Goal: Information Seeking & Learning: Learn about a topic

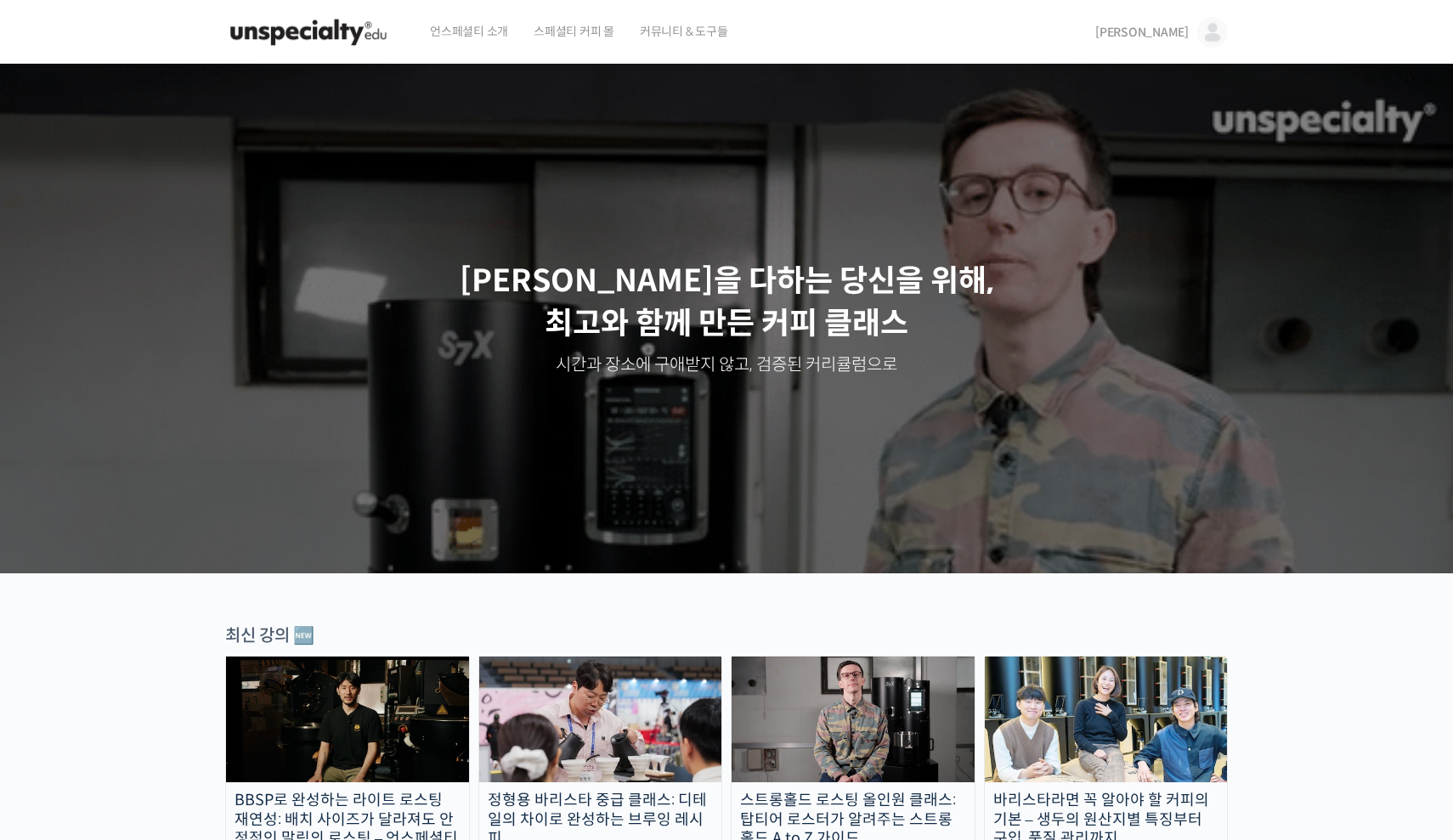
click at [1213, 37] on img at bounding box center [1212, 33] width 31 height 31
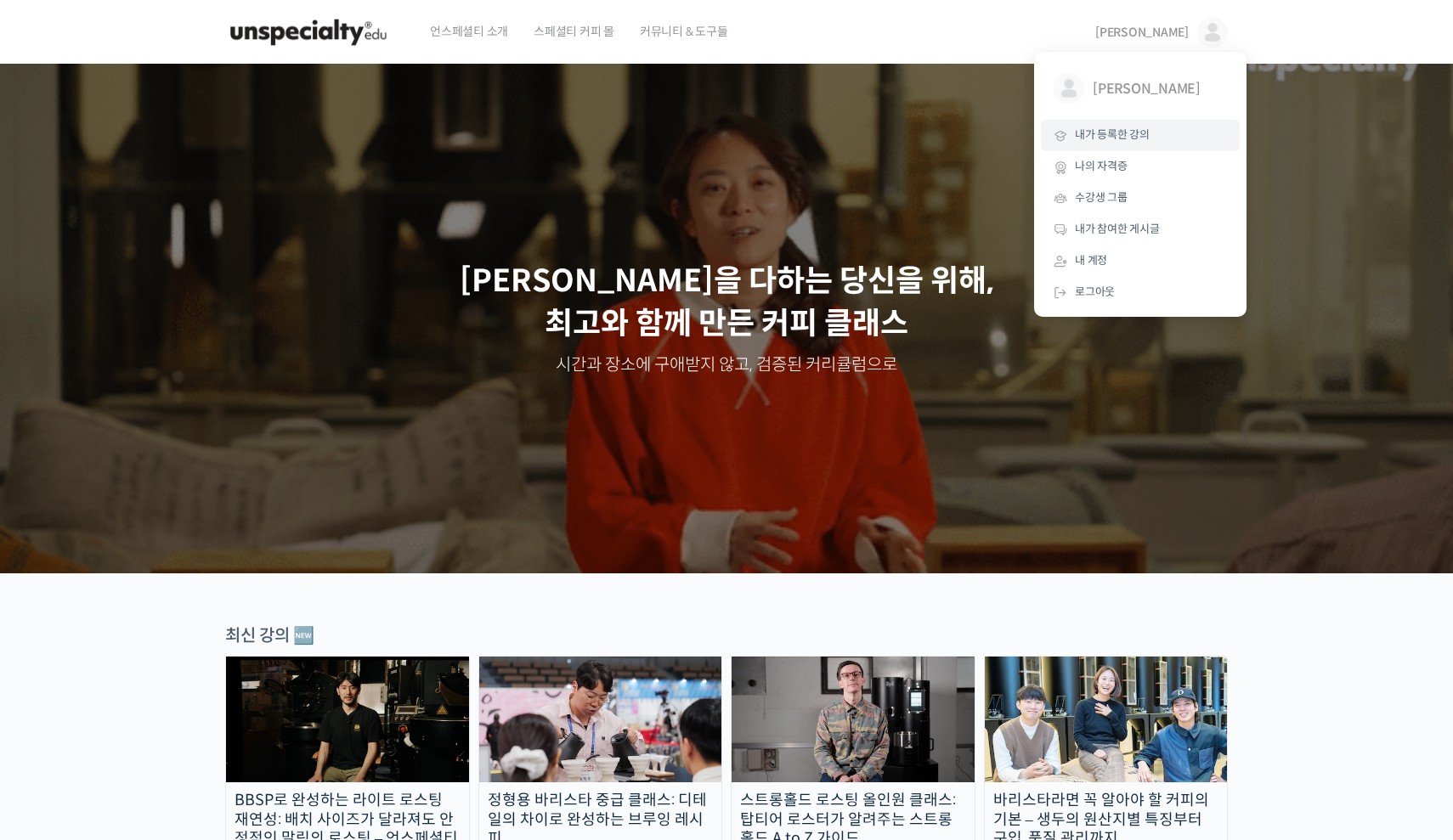
click at [1106, 143] on link "내가 등록한 강의" at bounding box center [1140, 135] width 199 height 31
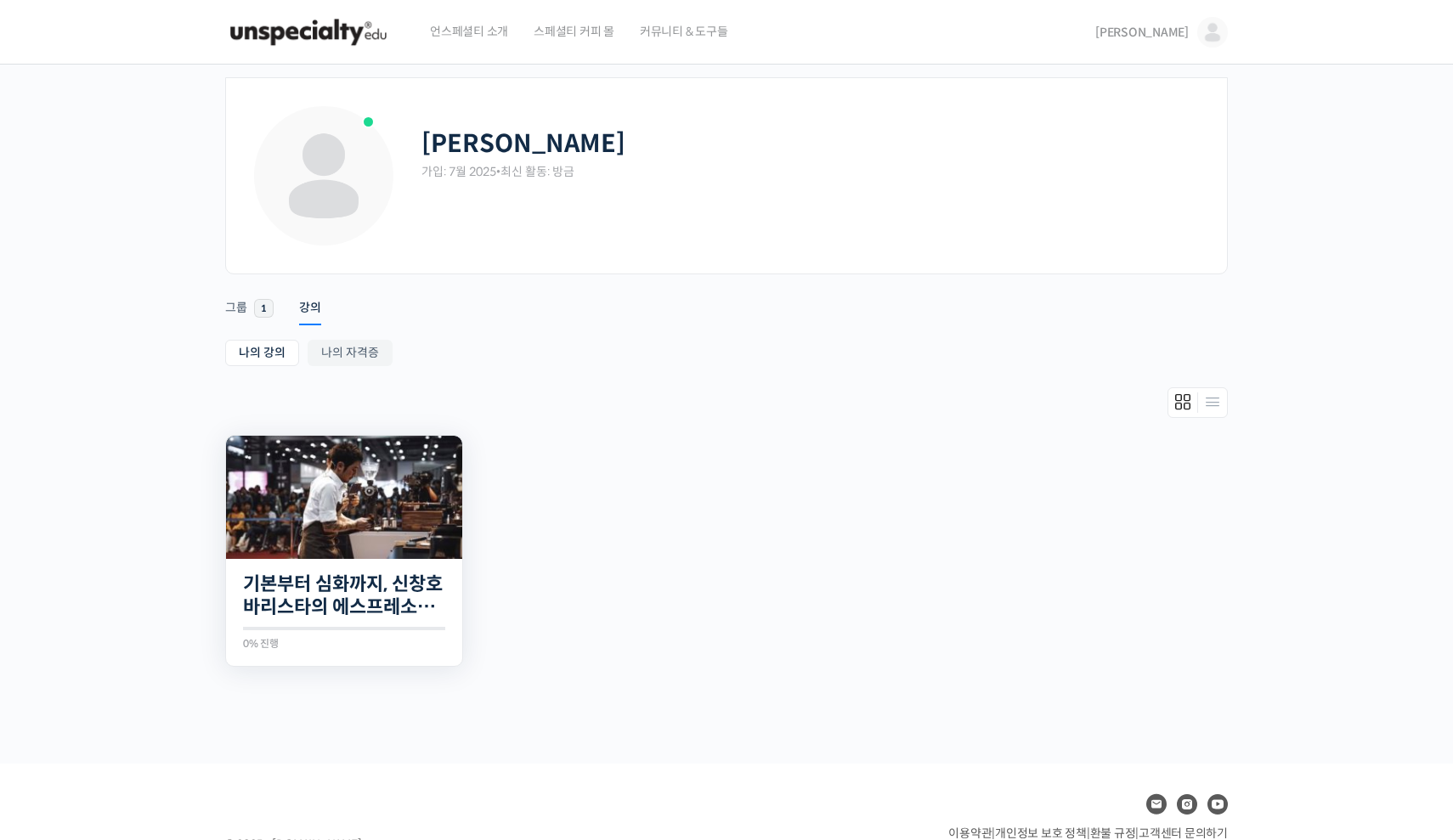
click at [396, 533] on img at bounding box center [343, 497] width 236 height 123
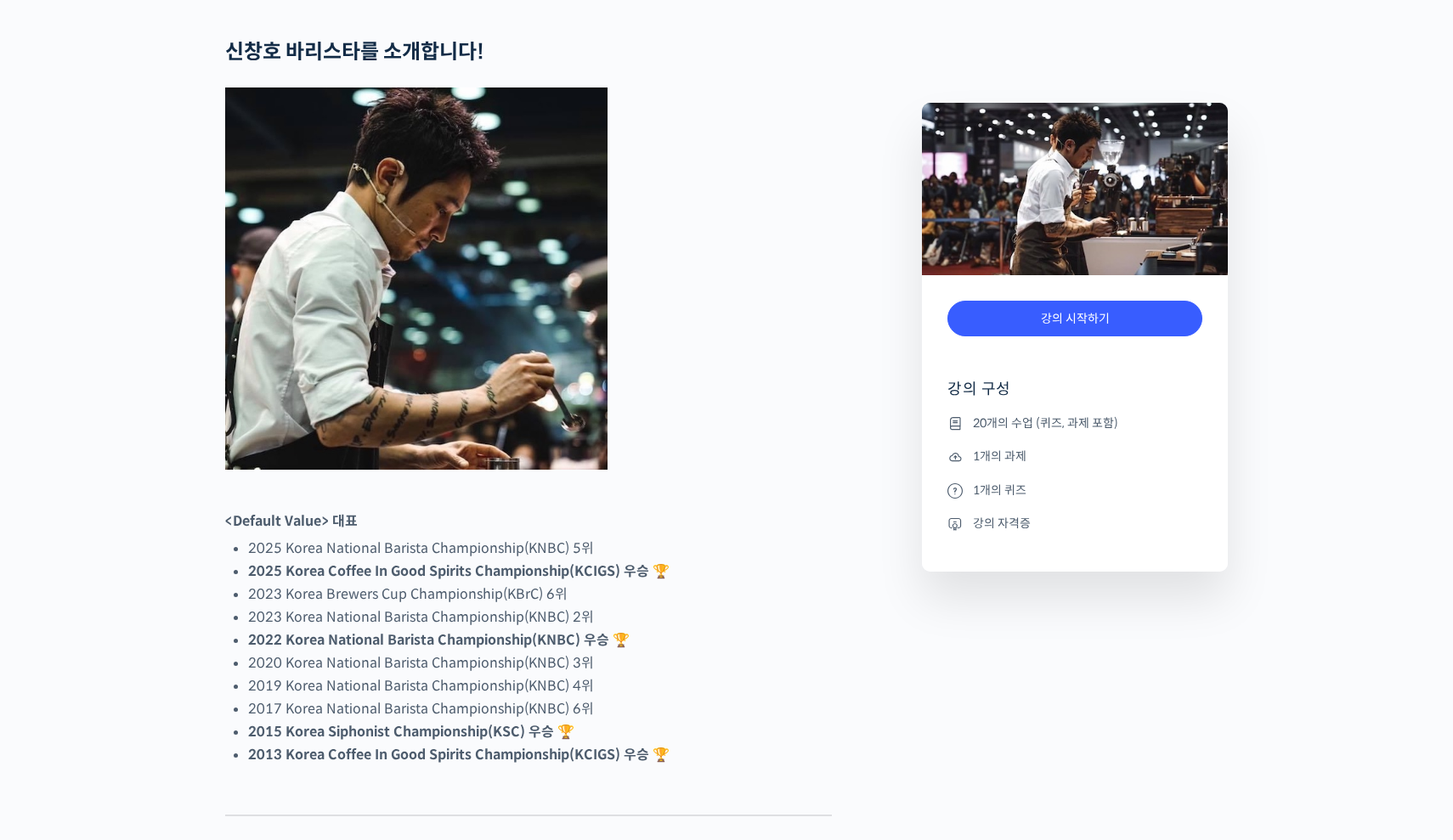
scroll to position [926, 0]
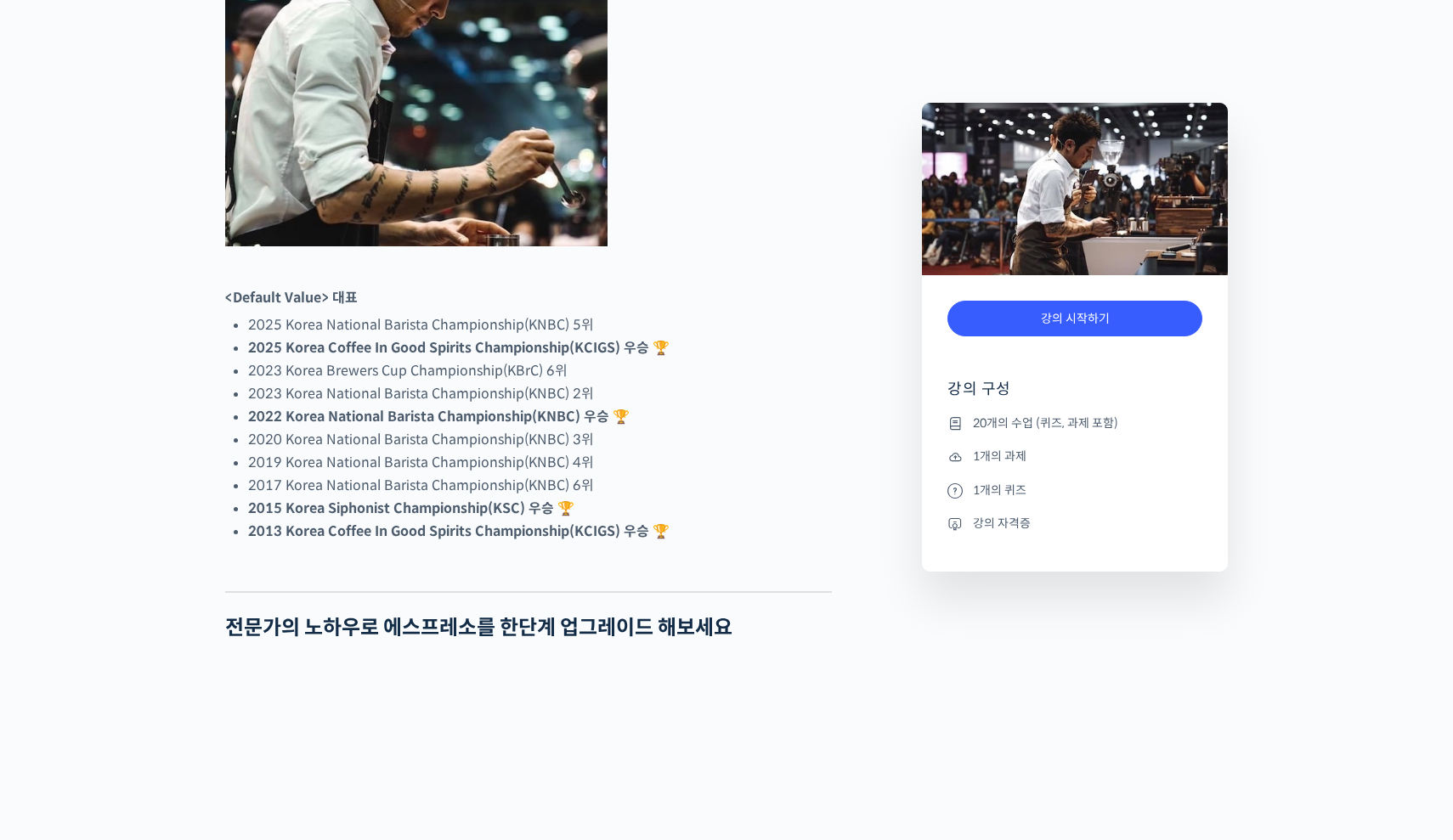
click at [1052, 295] on div "강의 시작하기" at bounding box center [1074, 327] width 255 height 71
click at [1052, 296] on div "강의 시작하기" at bounding box center [1074, 327] width 255 height 71
click at [1029, 317] on link "강의 시작하기" at bounding box center [1074, 319] width 255 height 37
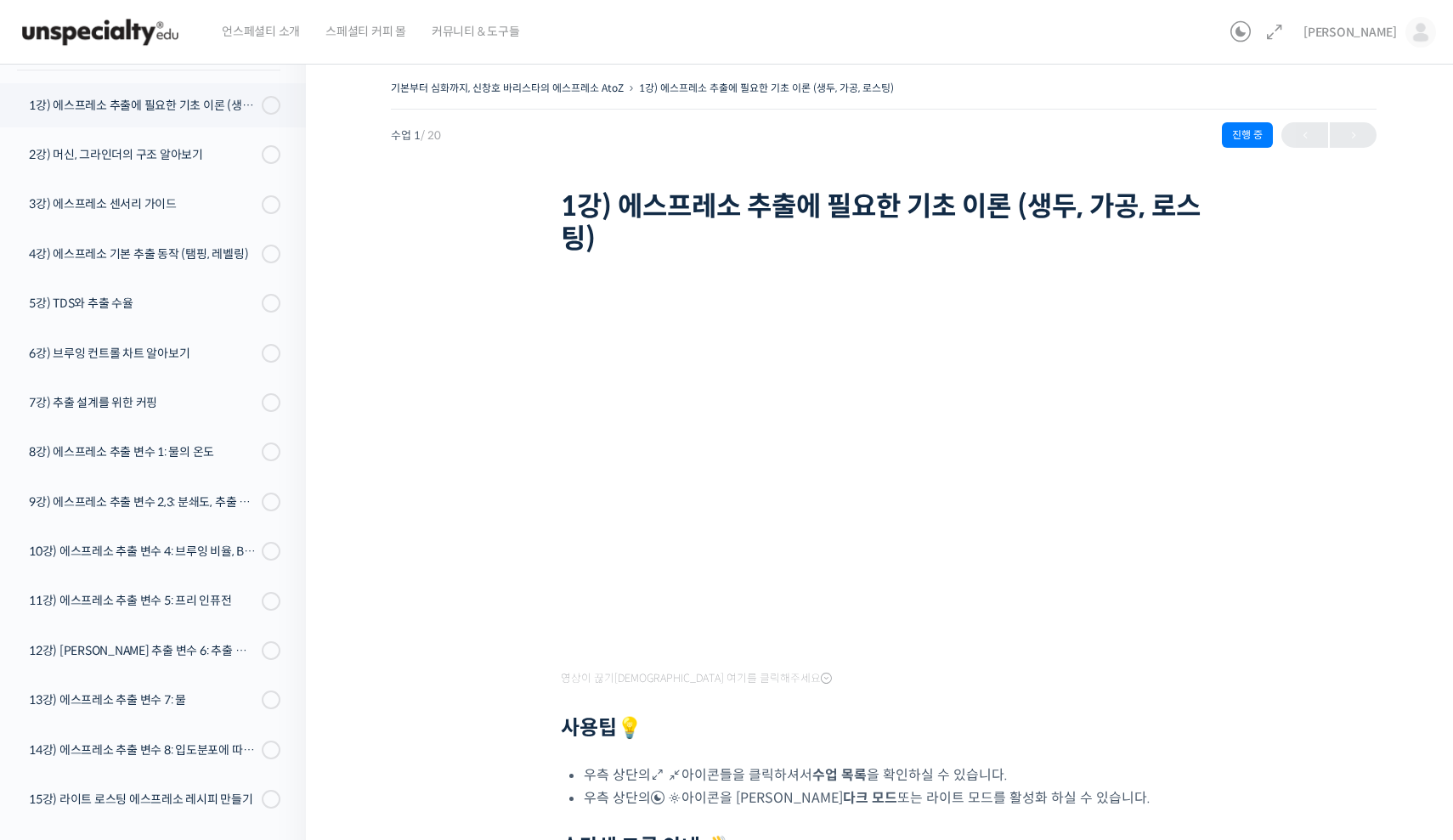
scroll to position [215, 0]
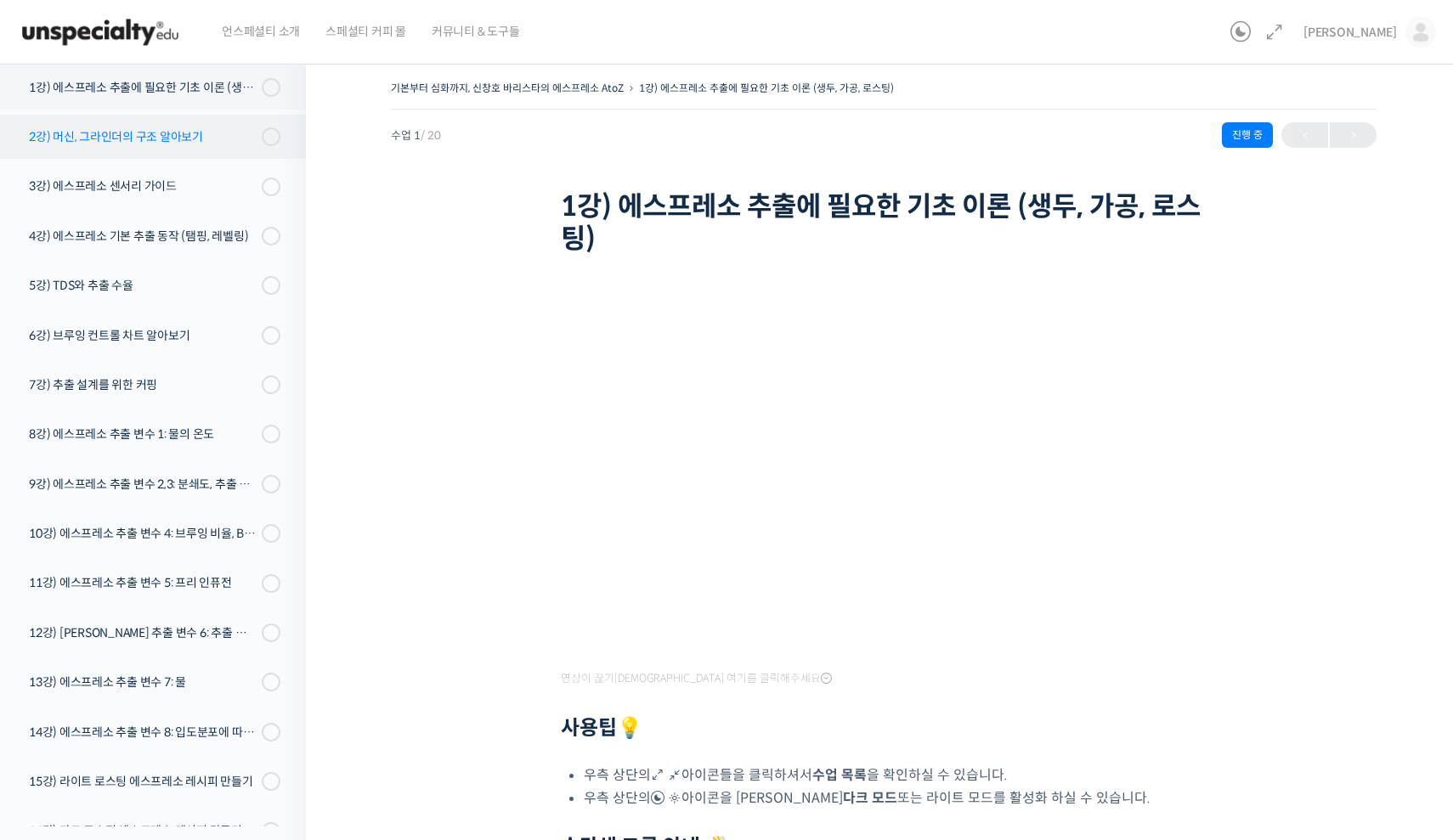
click at [237, 129] on div "2강) 머신, 그라인더의 구조 알아보기" at bounding box center [143, 136] width 228 height 18
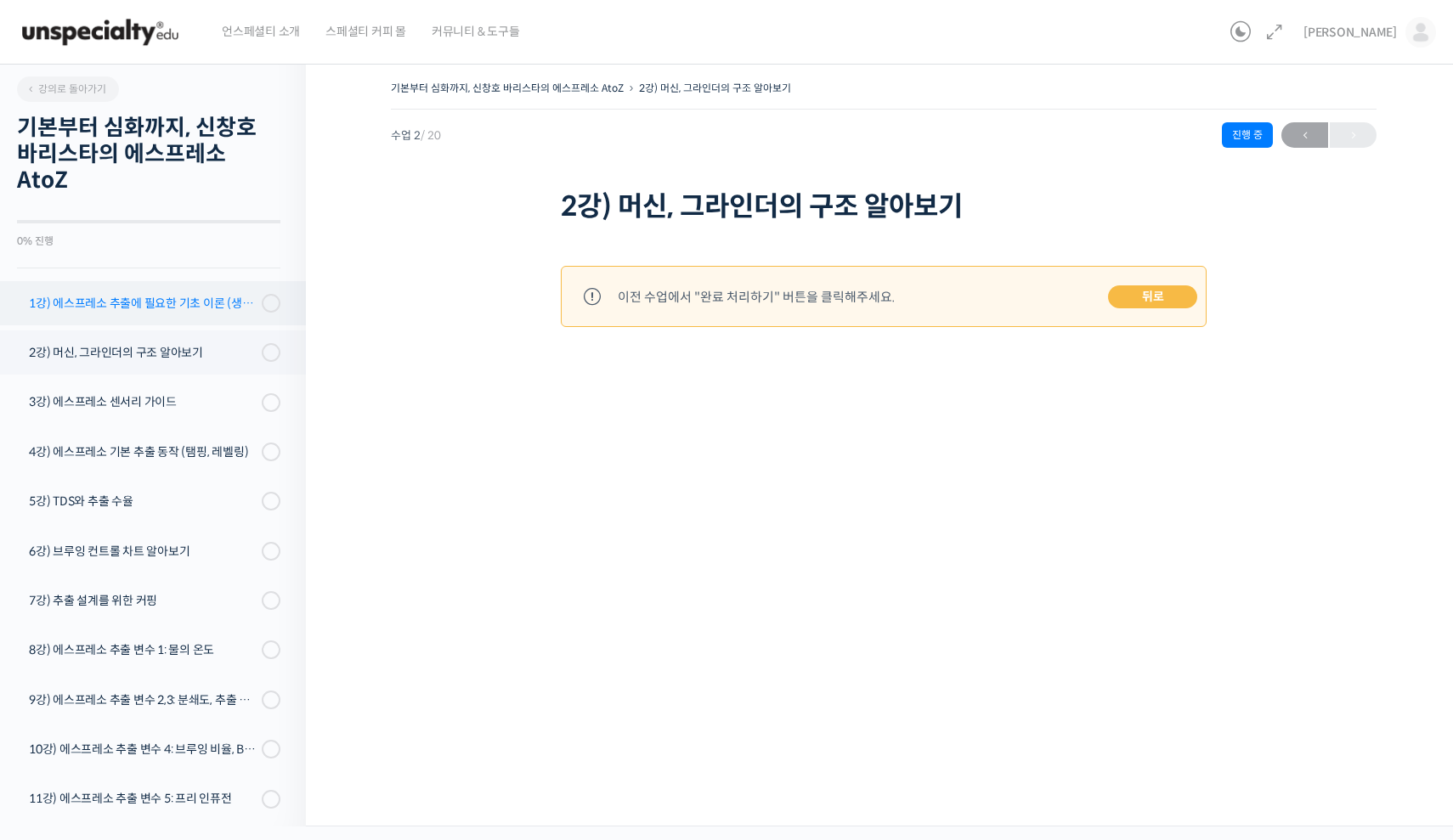
click at [168, 305] on div "1강) 에스프레소 추출에 필요한 기초 이론 (생두, 가공, 로스팅)" at bounding box center [143, 303] width 228 height 18
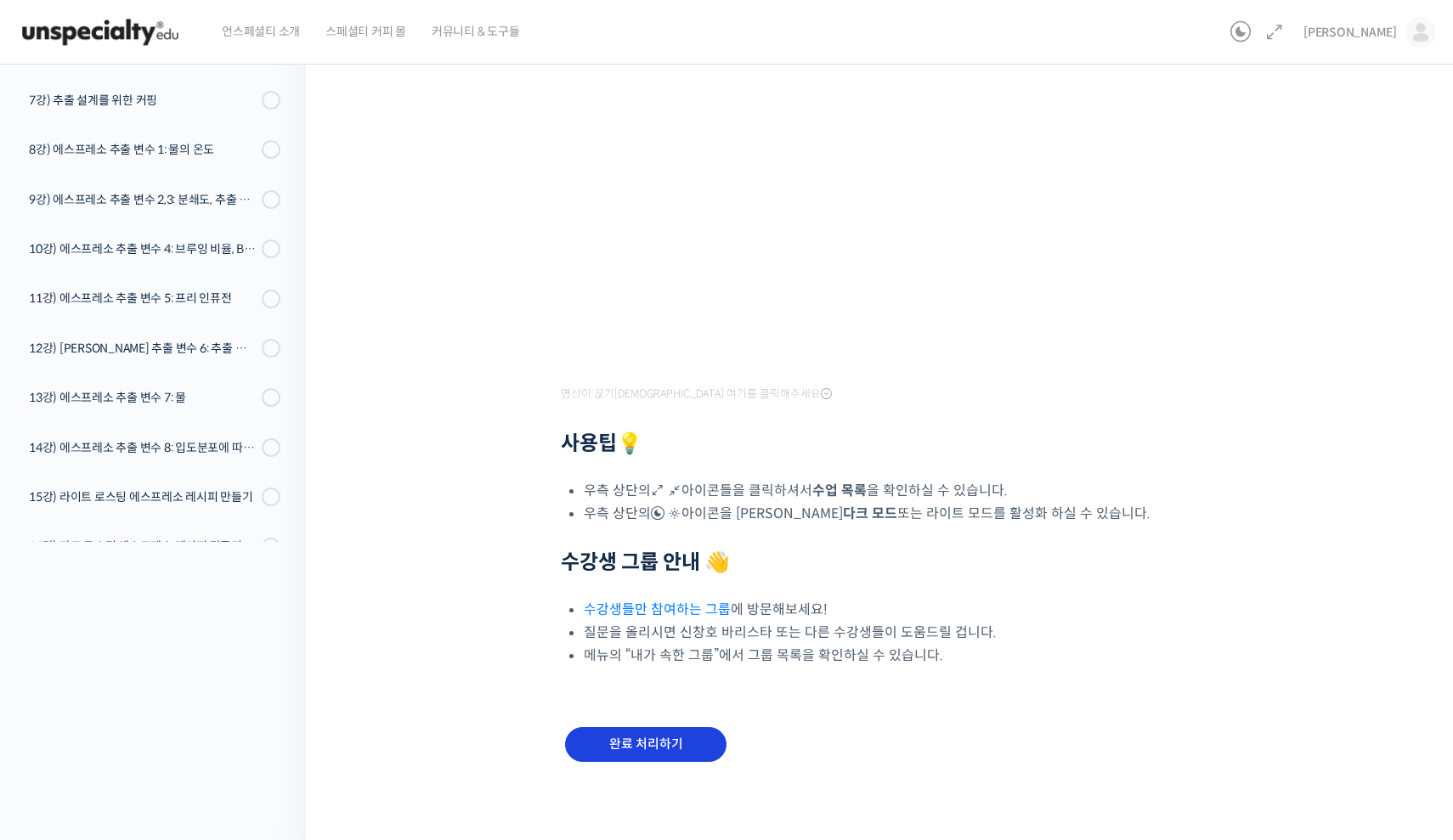
scroll to position [284, 0]
click at [649, 752] on input "완료 처리하기" at bounding box center [645, 746] width 161 height 35
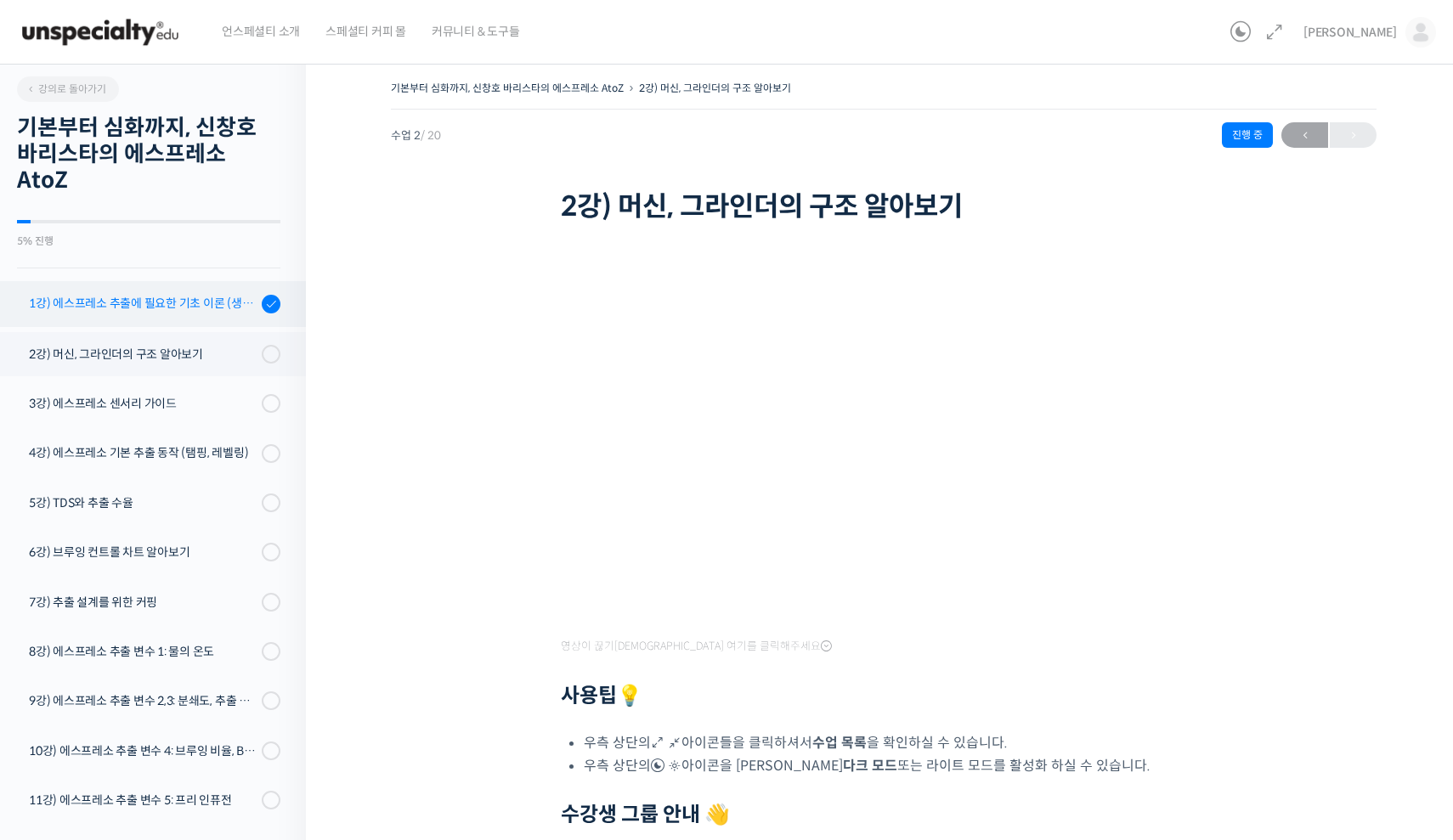
click at [179, 304] on div "1강) 에스프레소 추출에 필요한 기초 이론 (생두, 가공, 로스팅)" at bounding box center [143, 303] width 228 height 18
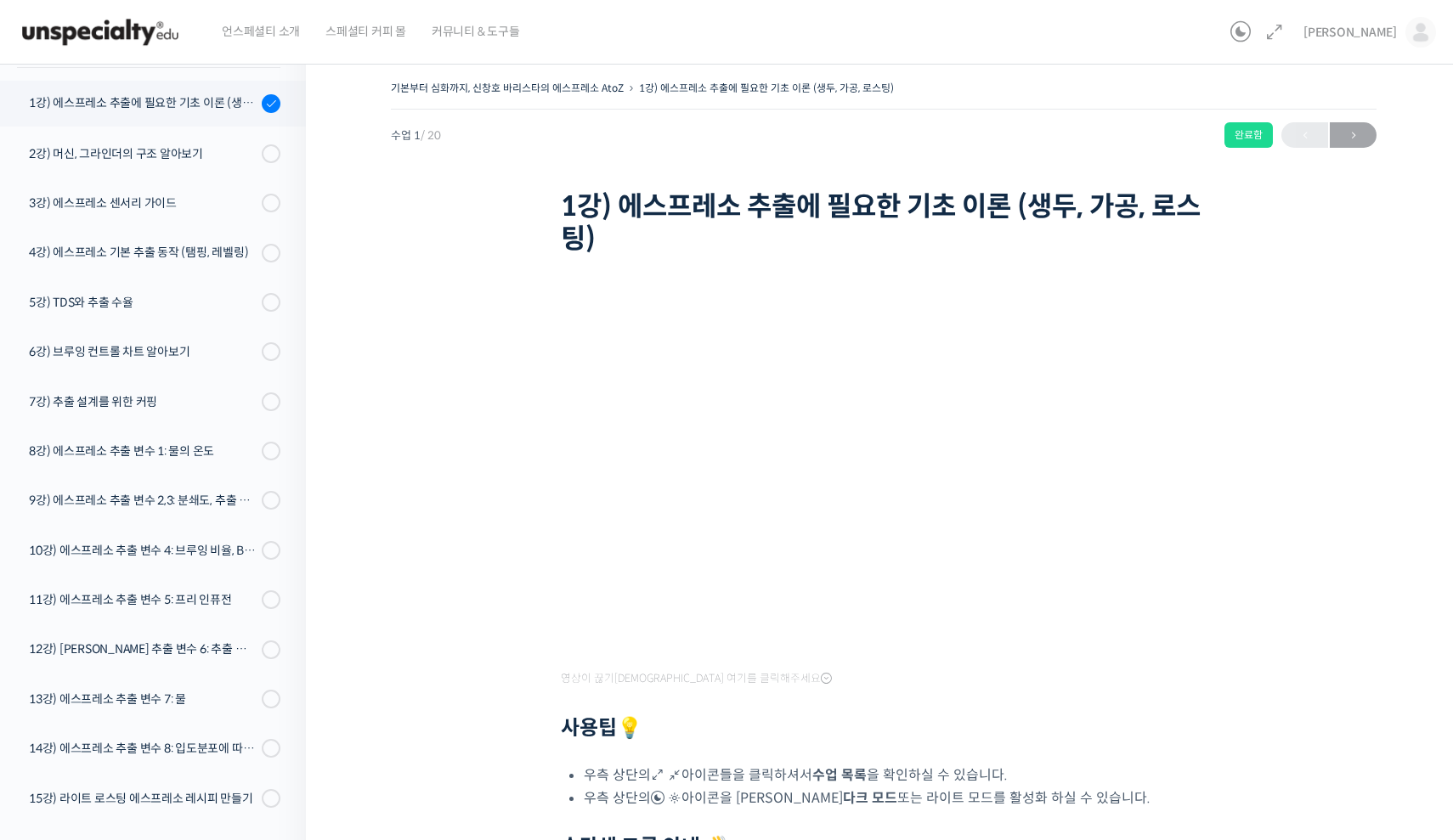
scroll to position [215, 0]
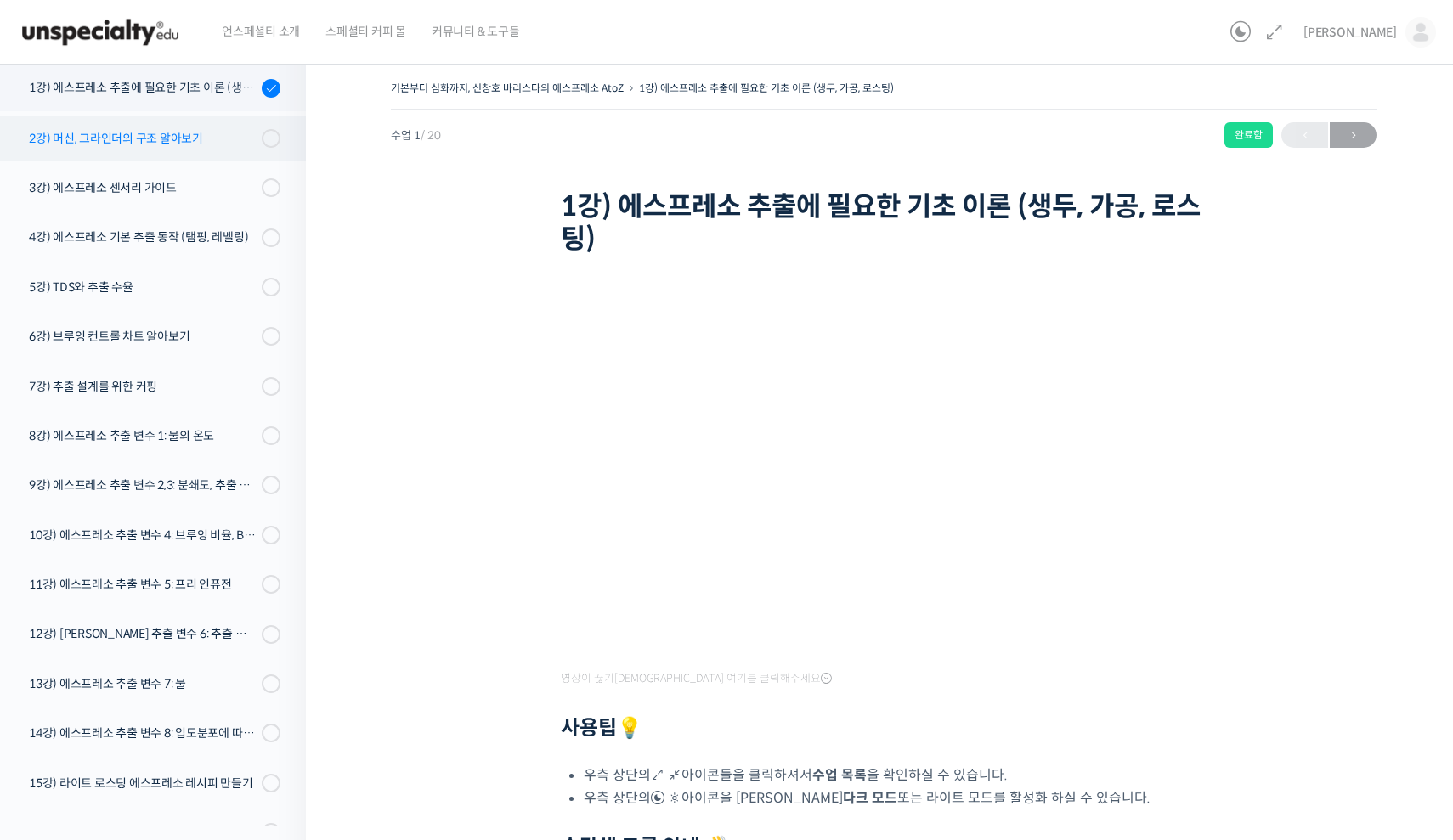
click at [185, 146] on div "2강) 머신, 그라인더의 구조 알아보기" at bounding box center [143, 138] width 228 height 18
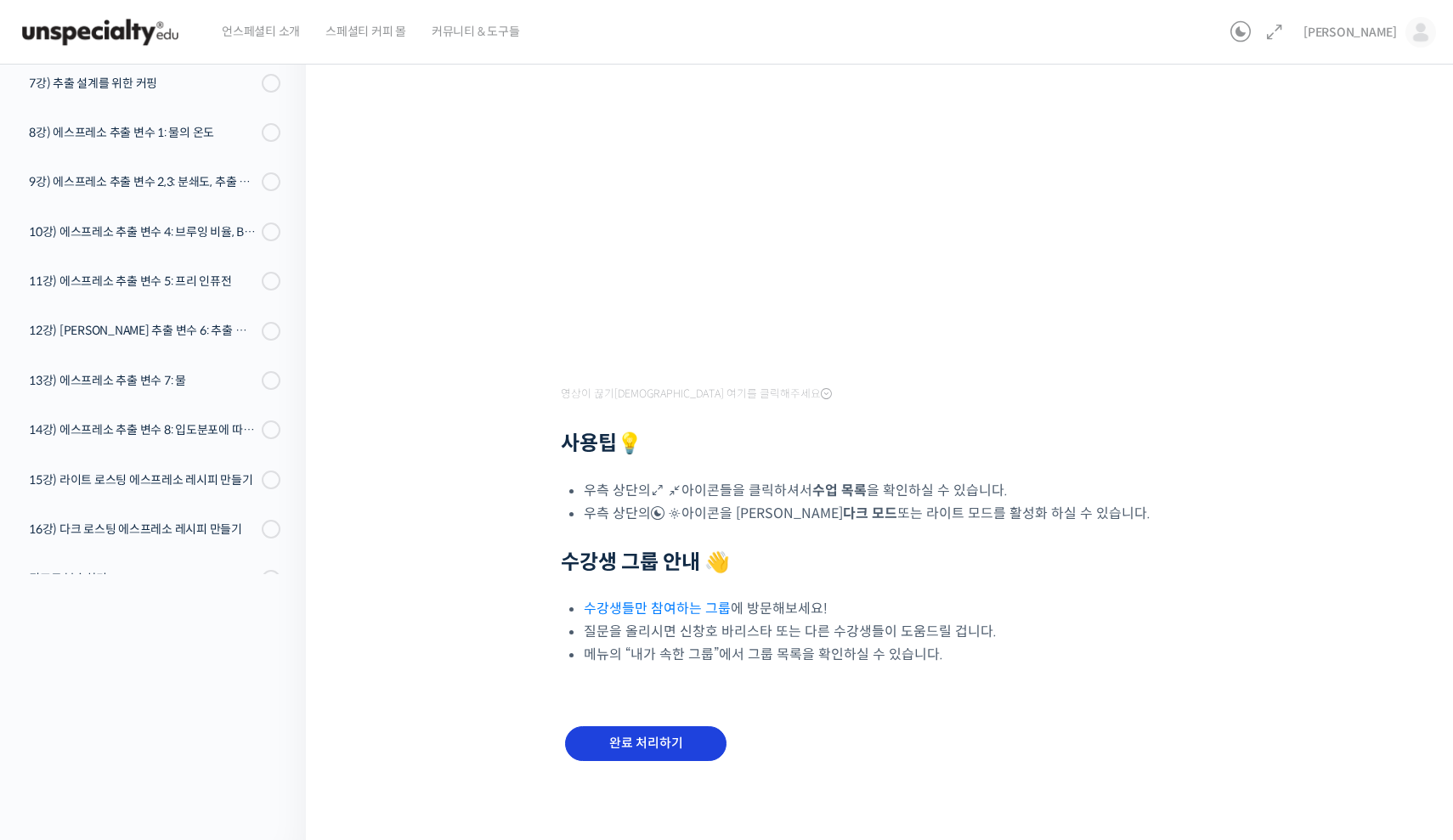
scroll to position [251, 0]
click at [650, 735] on input "완료 처리하기" at bounding box center [645, 745] width 161 height 35
click at [662, 739] on input "완료 처리하기" at bounding box center [645, 745] width 161 height 35
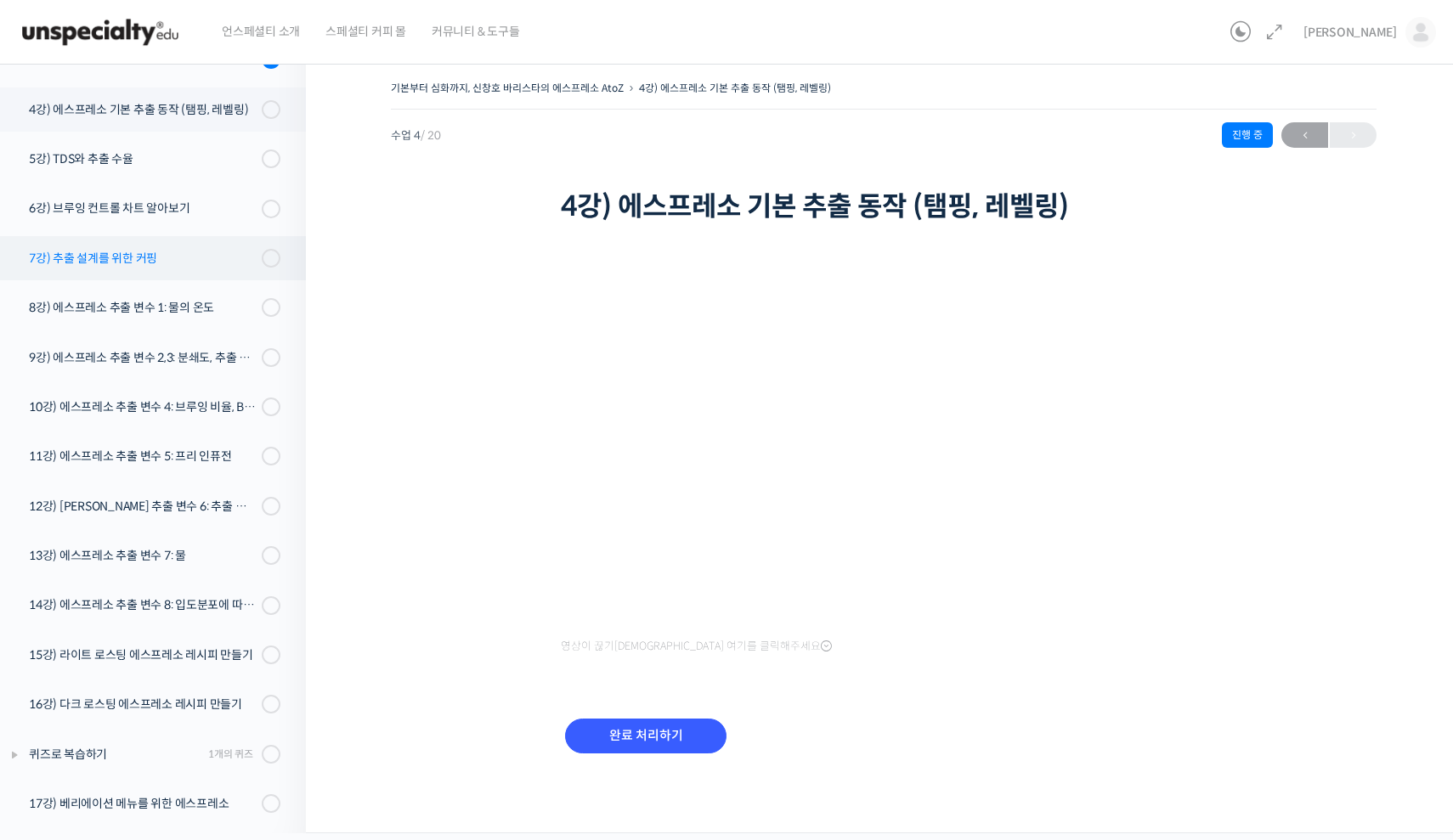
scroll to position [369, 0]
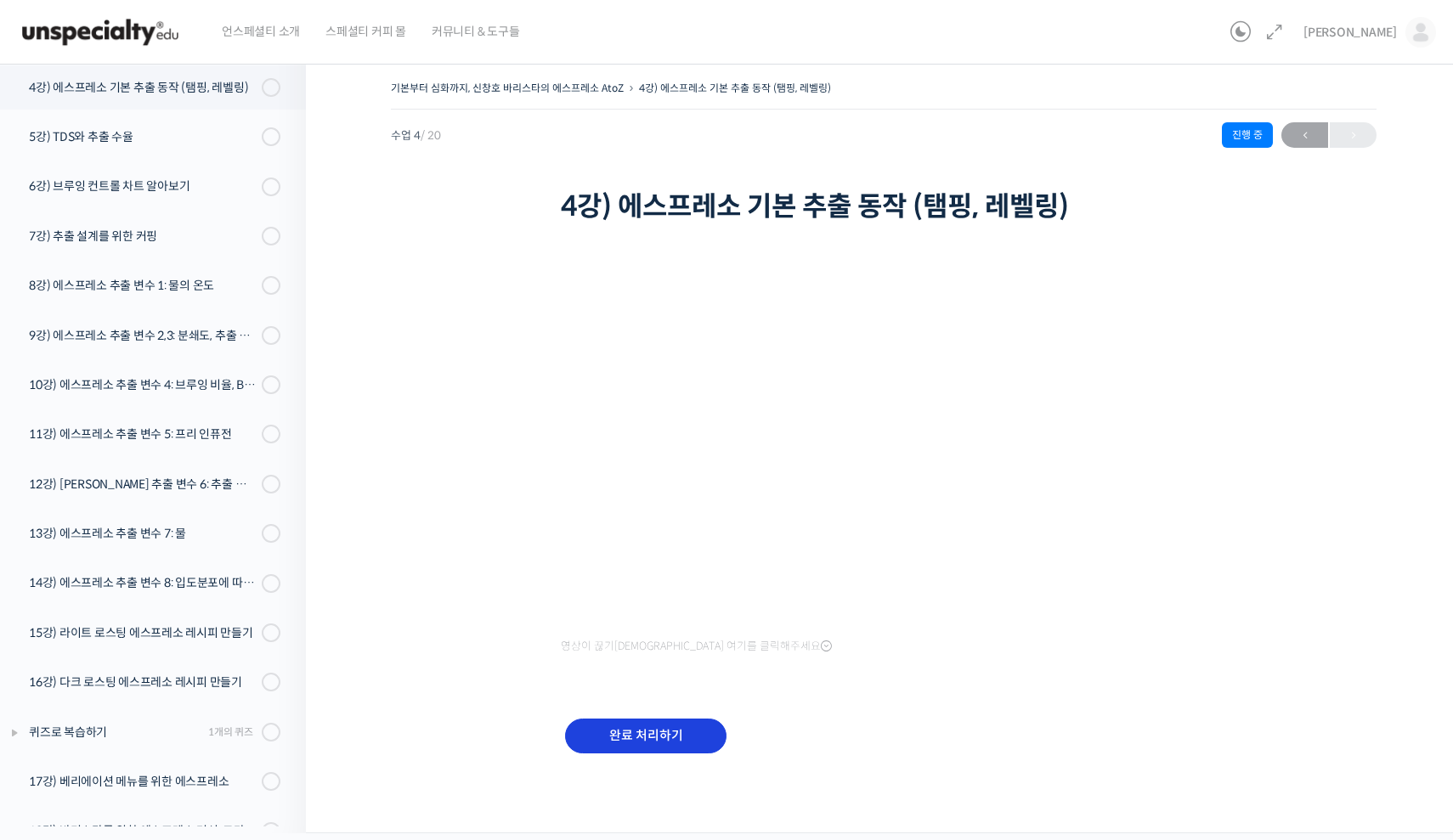
click at [670, 733] on input "완료 처리하기" at bounding box center [645, 736] width 161 height 35
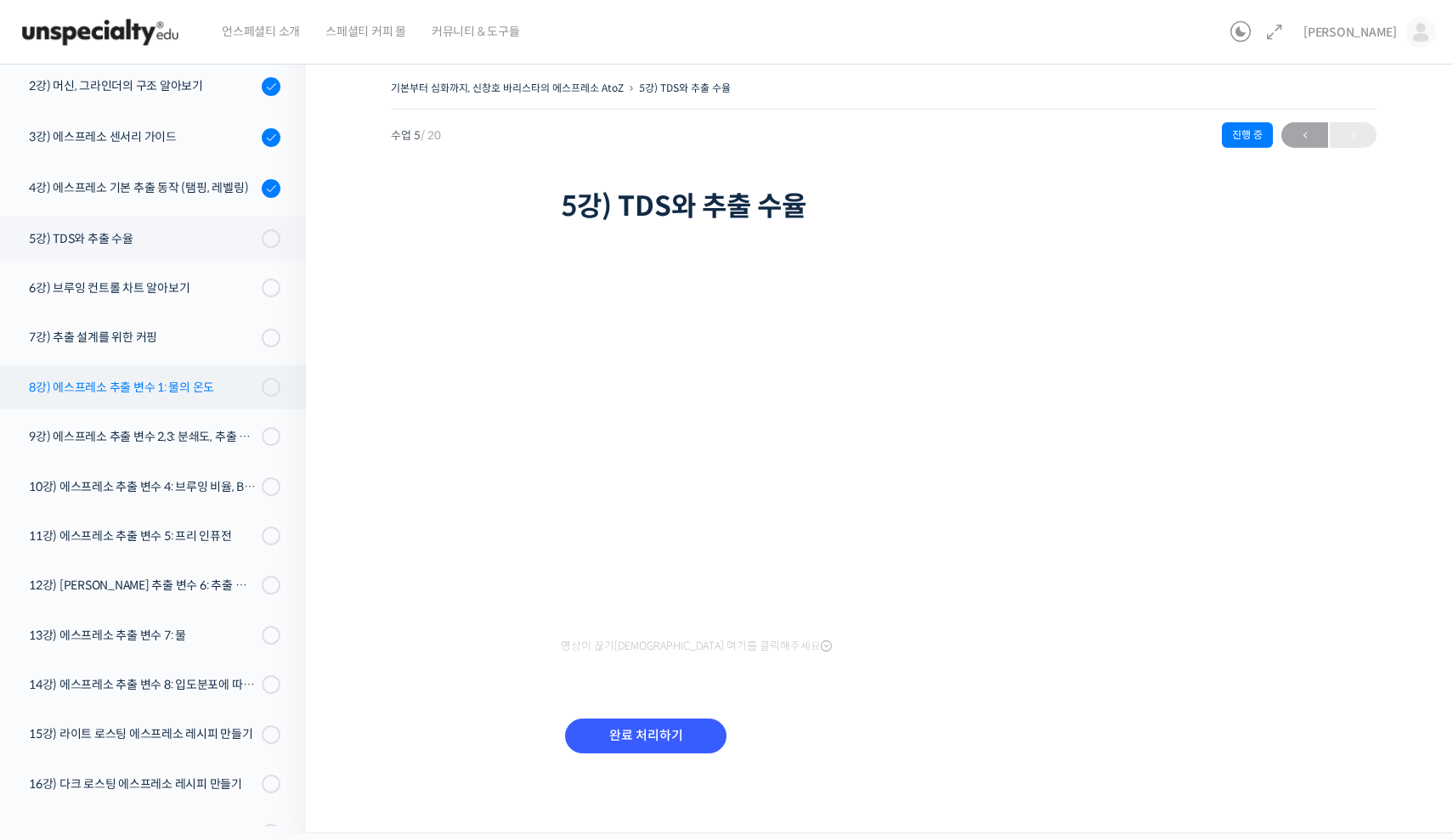
scroll to position [265, 0]
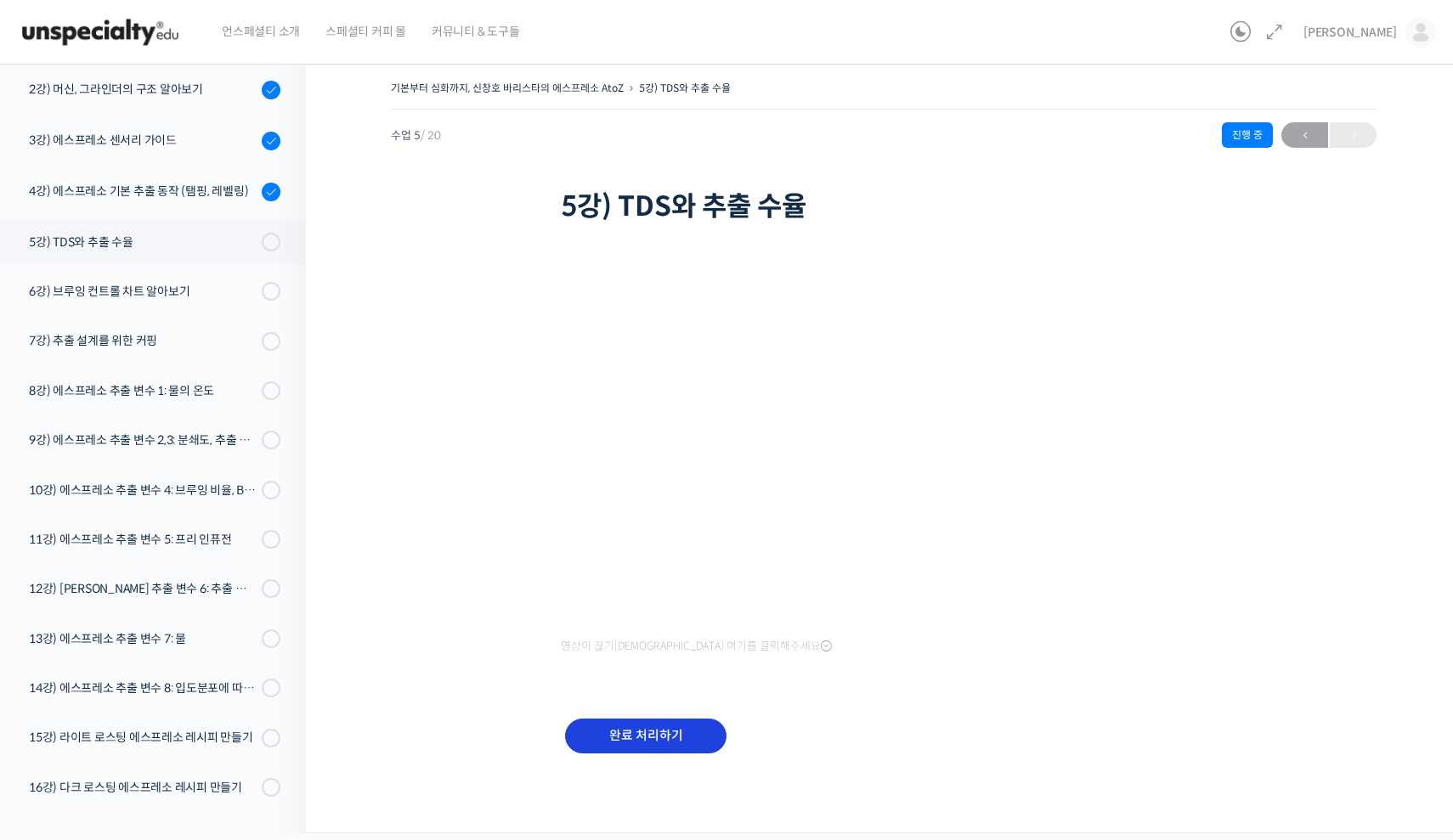
click at [662, 735] on input "완료 처리하기" at bounding box center [645, 736] width 161 height 35
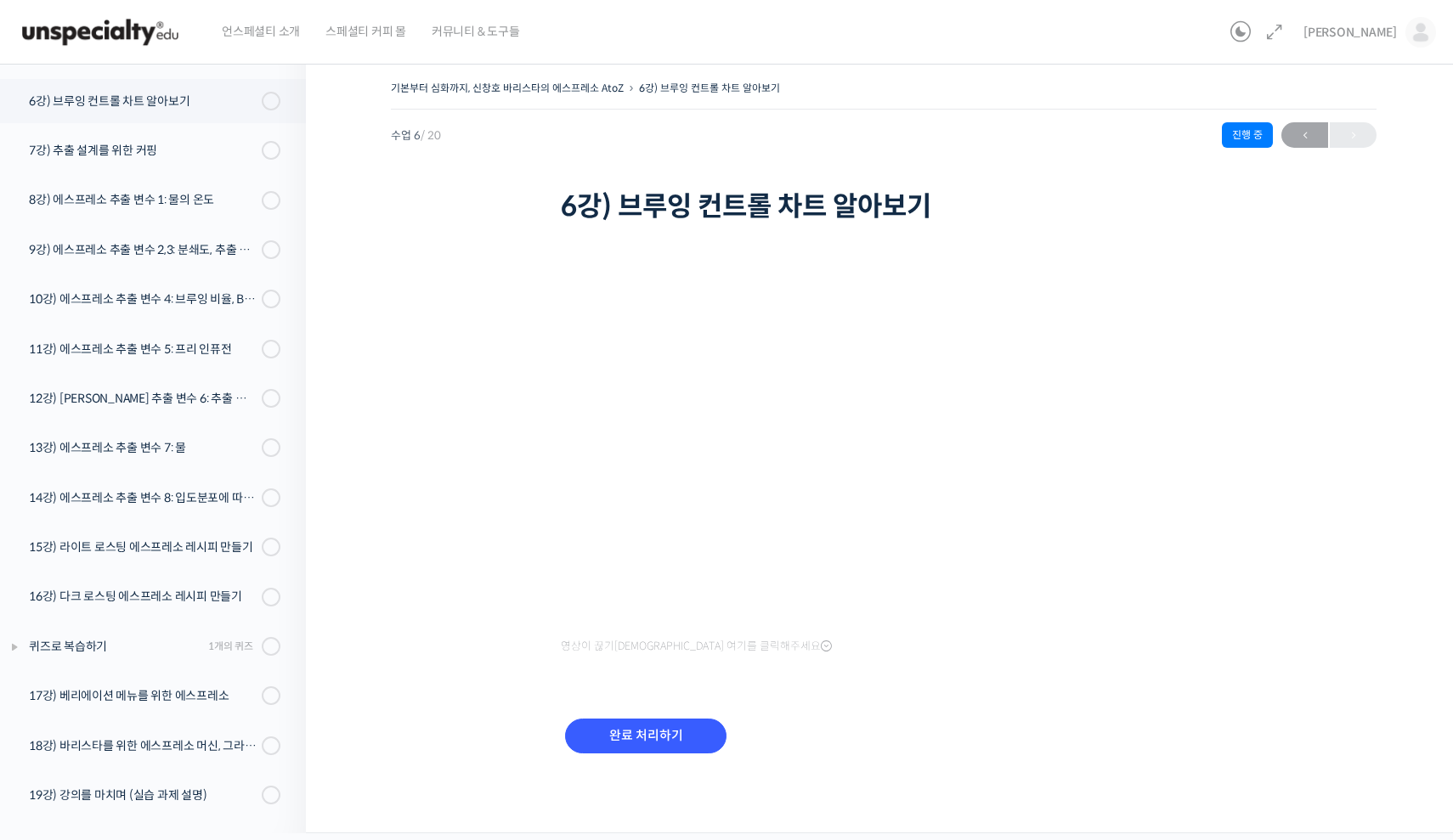
scroll to position [456, 0]
